Goal: Book appointment/travel/reservation

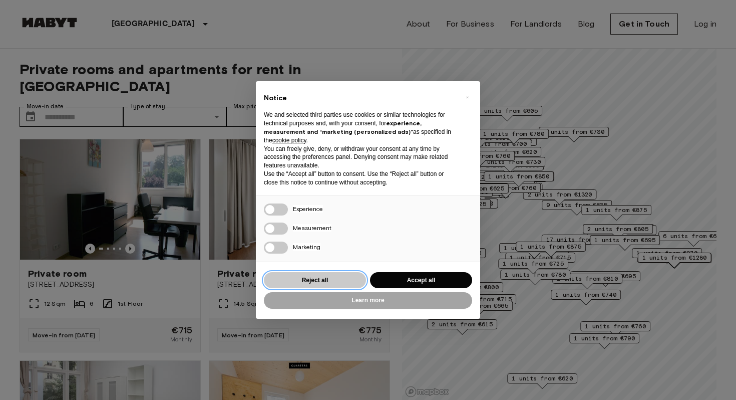
click at [305, 280] on button "Reject all" at bounding box center [315, 280] width 102 height 17
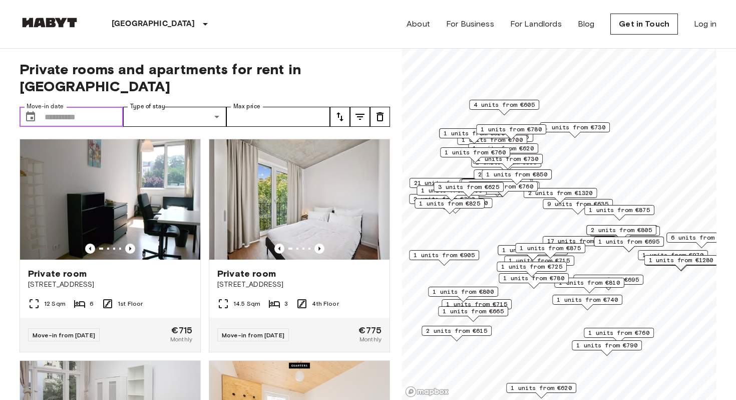
click at [82, 107] on input "Move-in date" at bounding box center [84, 117] width 79 height 20
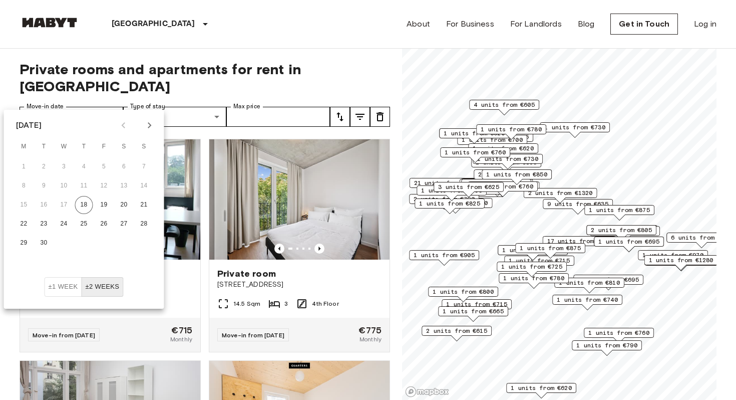
click at [153, 123] on icon "Next month" at bounding box center [150, 125] width 12 height 12
click at [148, 125] on icon "Next month" at bounding box center [150, 125] width 12 height 12
click at [128, 165] on button "1" at bounding box center [124, 167] width 18 height 18
type input "**********"
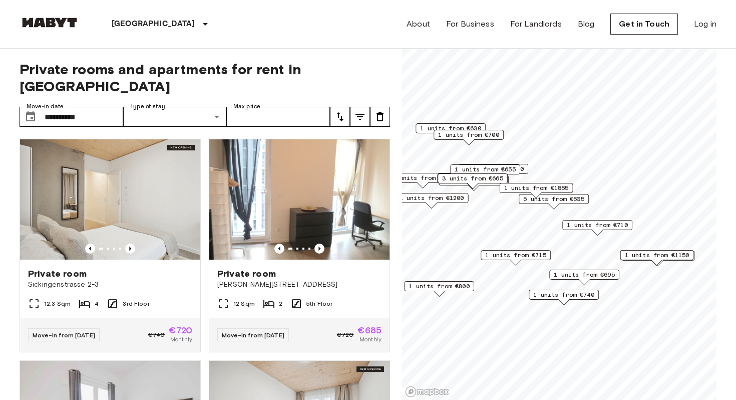
click at [557, 201] on span "5 units from €635" at bounding box center [553, 198] width 61 height 9
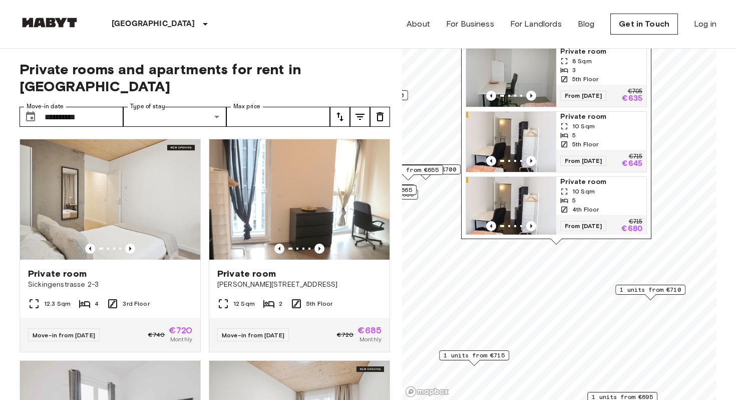
click at [593, 91] on span "From 04 Nov 25" at bounding box center [584, 96] width 46 height 10
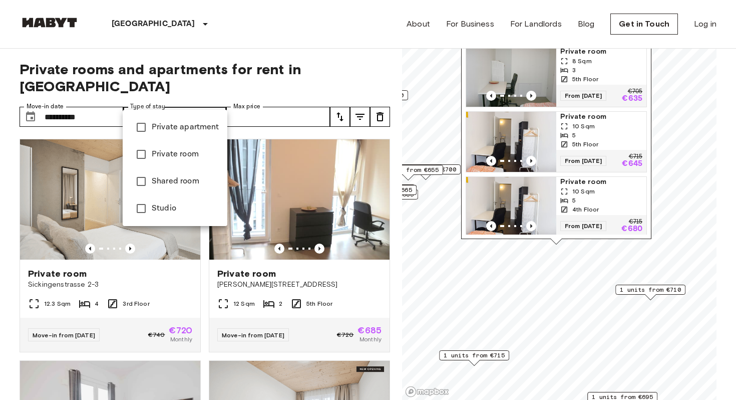
click at [149, 100] on div at bounding box center [368, 200] width 736 height 400
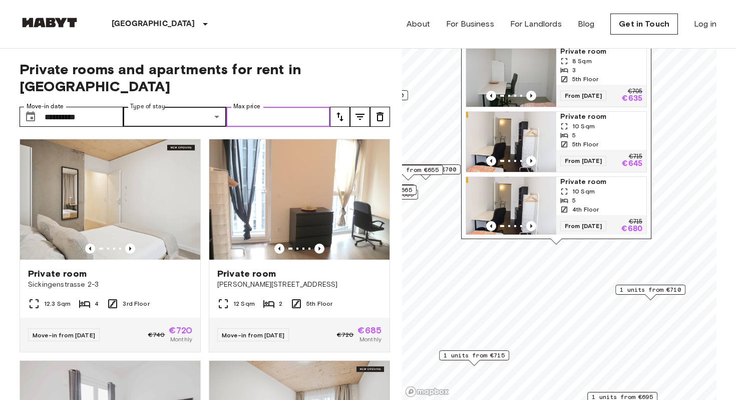
click at [259, 107] on input "Max price" at bounding box center [278, 117] width 104 height 20
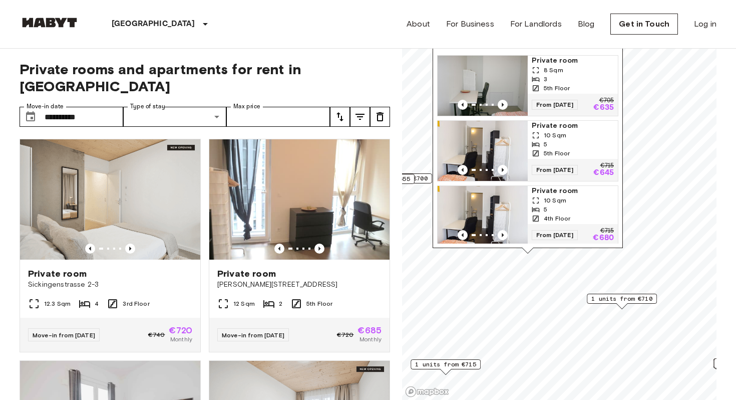
click at [624, 296] on span "1 units from €710" at bounding box center [622, 298] width 61 height 9
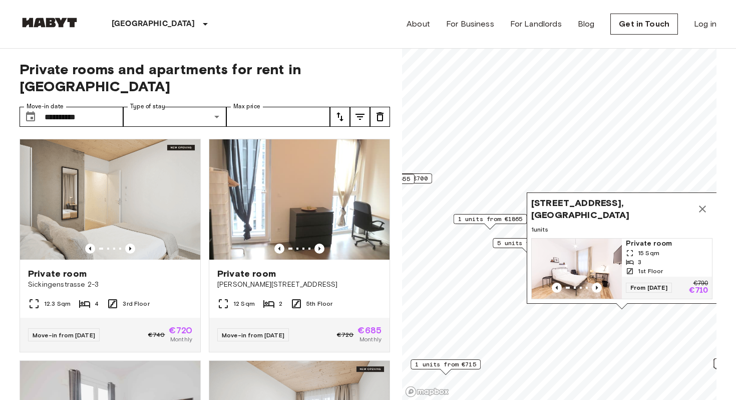
click at [643, 291] on span "From 08 Nov 25" at bounding box center [649, 288] width 46 height 10
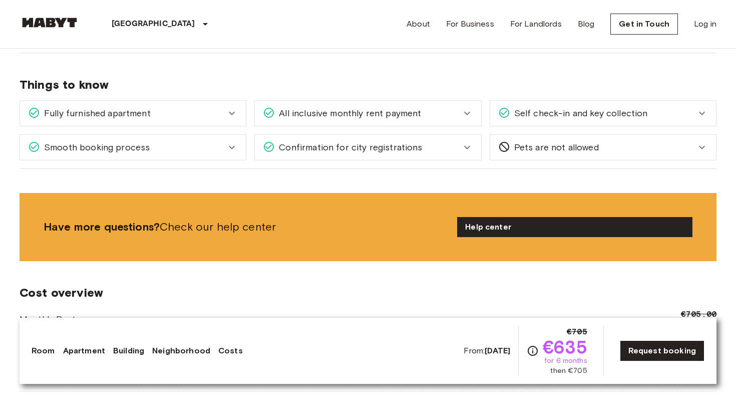
scroll to position [1150, 0]
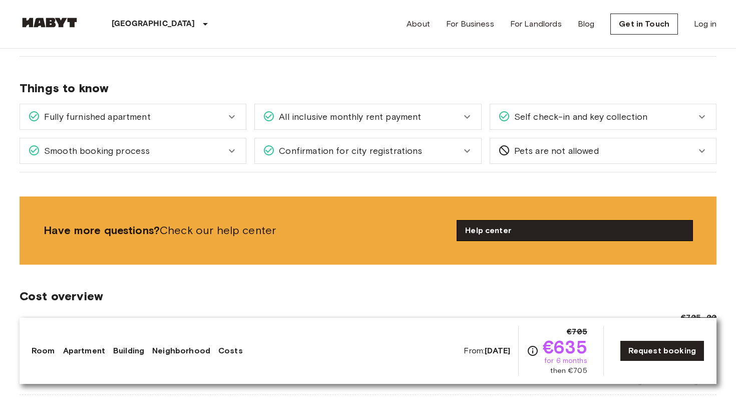
click at [491, 228] on link "Help center" at bounding box center [574, 230] width 235 height 20
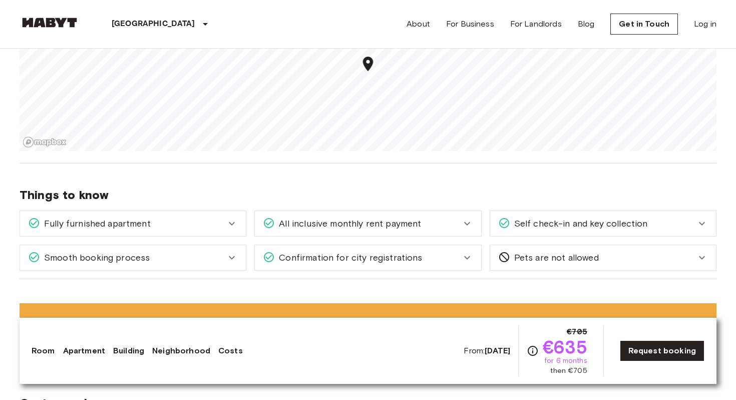
scroll to position [1038, 0]
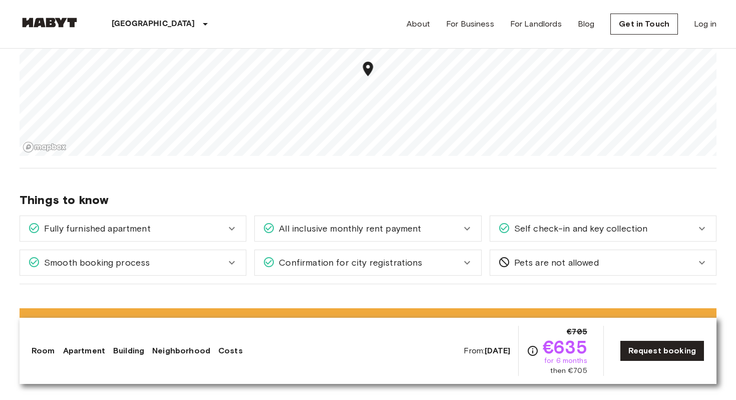
click at [204, 227] on div "Fully furnished apartment" at bounding box center [127, 228] width 198 height 13
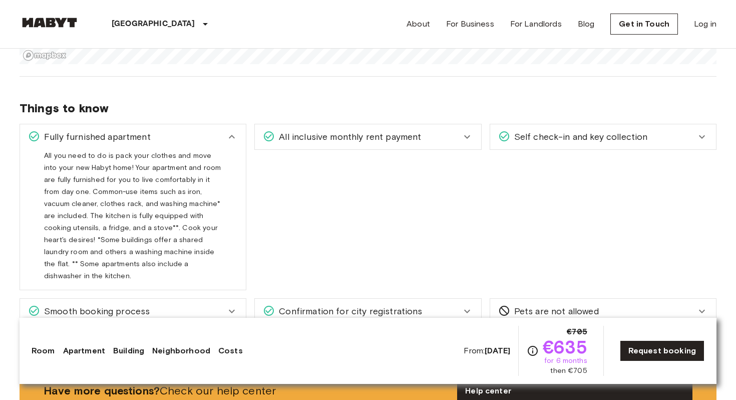
scroll to position [1176, 0]
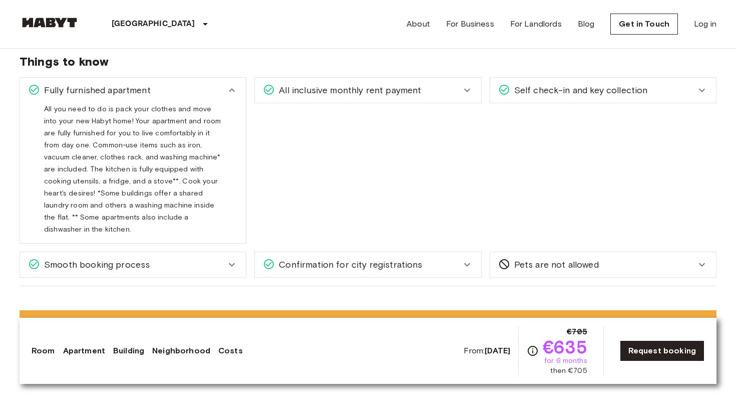
click at [530, 106] on div "Self check-in and key collection Once your stay is confirmed and you're approac…" at bounding box center [599, 156] width 235 height 174
click at [536, 96] on span "Self check-in and key collection" at bounding box center [579, 90] width 138 height 13
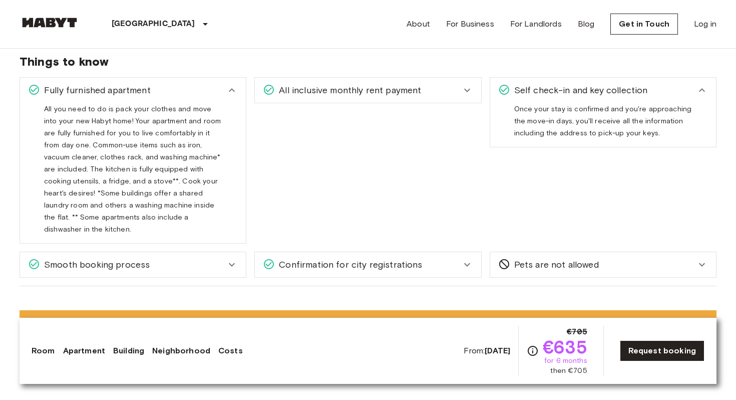
click at [464, 95] on icon at bounding box center [467, 90] width 12 height 12
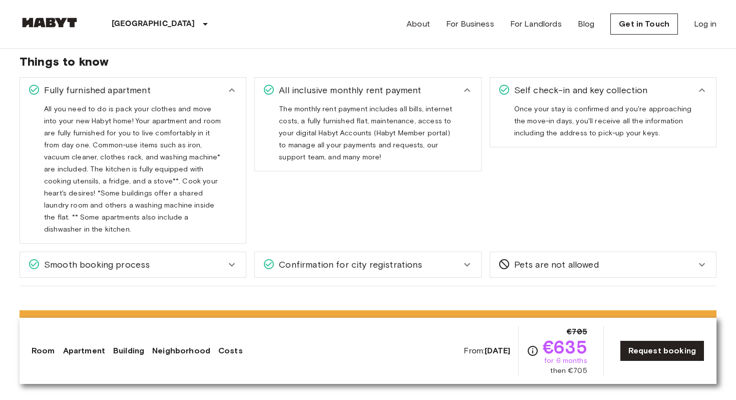
click at [413, 258] on span "Confirmation for city registrations" at bounding box center [348, 264] width 147 height 13
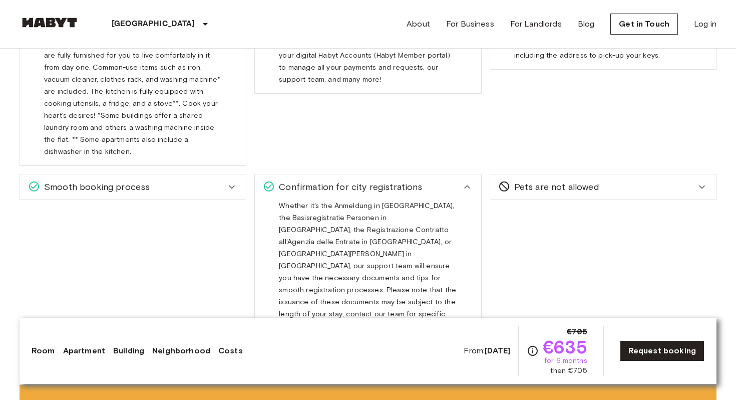
scroll to position [1309, 0]
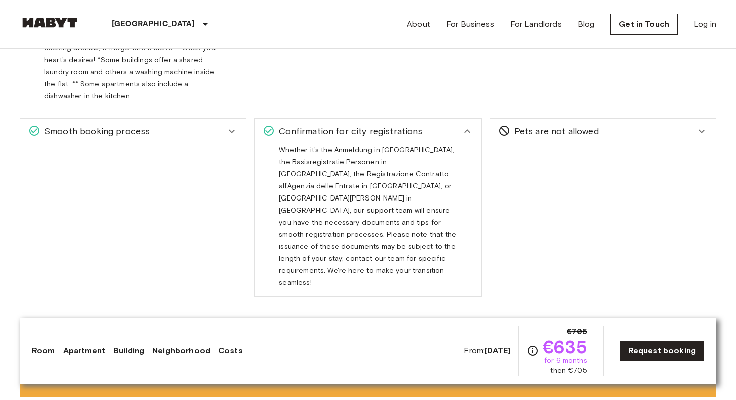
click at [196, 125] on div "Smooth booking process" at bounding box center [127, 131] width 198 height 13
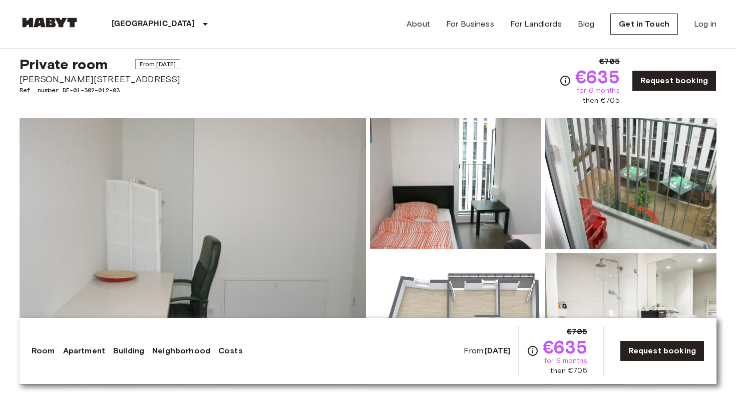
scroll to position [0, 0]
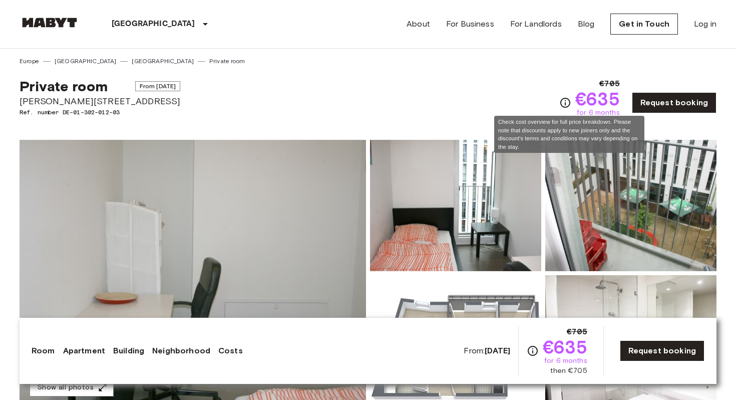
click at [570, 103] on icon "Check cost overview for full price breakdown. Please note that discounts apply …" at bounding box center [566, 103] width 12 height 12
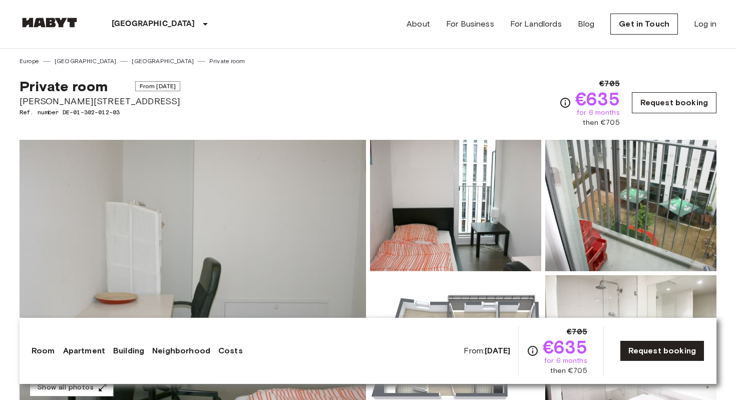
click at [666, 103] on link "Request booking" at bounding box center [674, 102] width 85 height 21
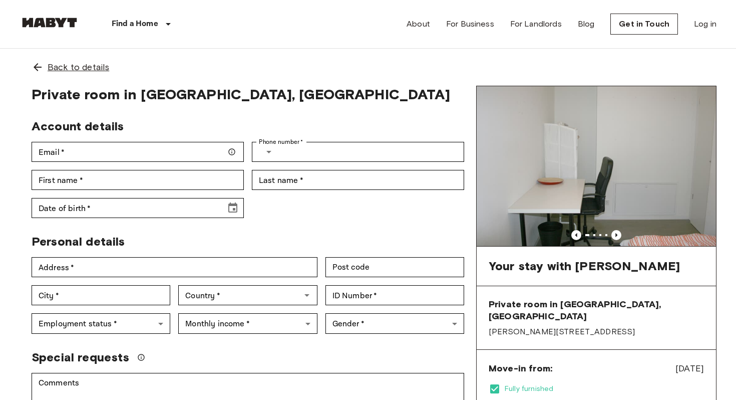
click at [72, 74] on div "Back to details" at bounding box center [368, 67] width 697 height 37
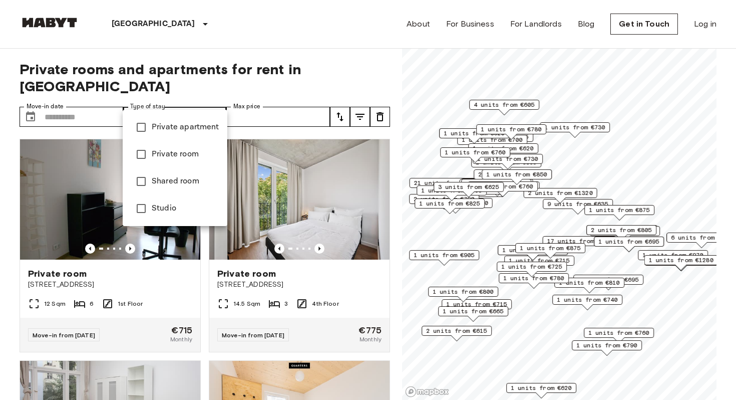
click at [212, 92] on div at bounding box center [368, 200] width 736 height 400
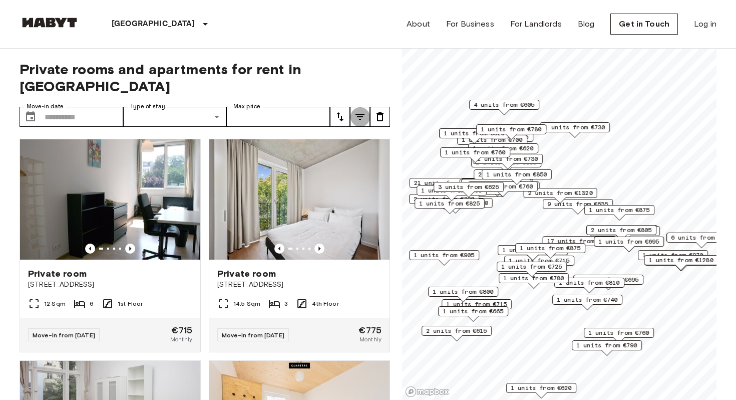
click at [357, 111] on icon "tune" at bounding box center [360, 117] width 12 height 12
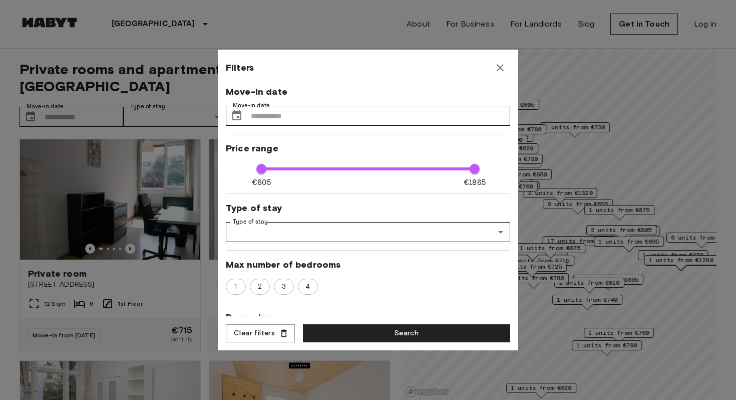
click at [267, 30] on div at bounding box center [368, 200] width 736 height 400
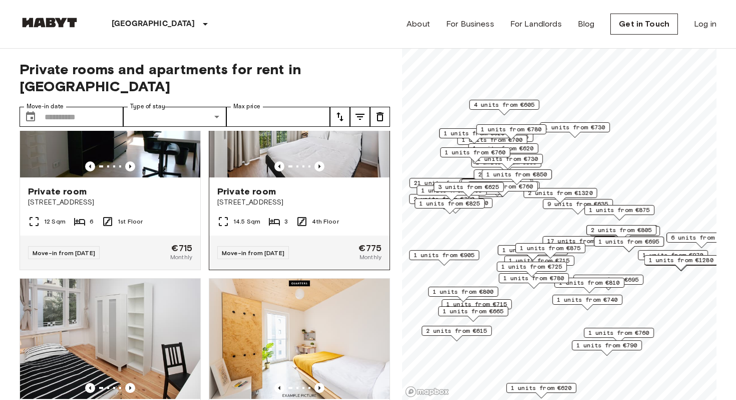
scroll to position [151, 0]
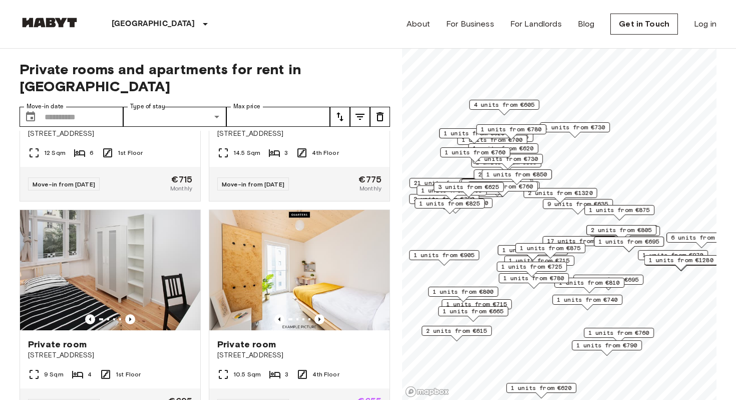
click at [492, 311] on span "1 units from €665" at bounding box center [473, 311] width 61 height 9
